Goal: Transaction & Acquisition: Purchase product/service

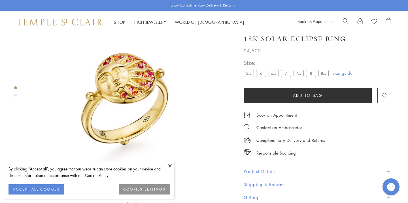
scroll to position [33, 0]
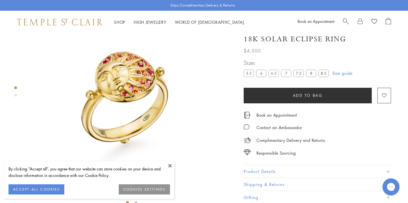
scroll to position [33, 0]
